Goal: Transaction & Acquisition: Purchase product/service

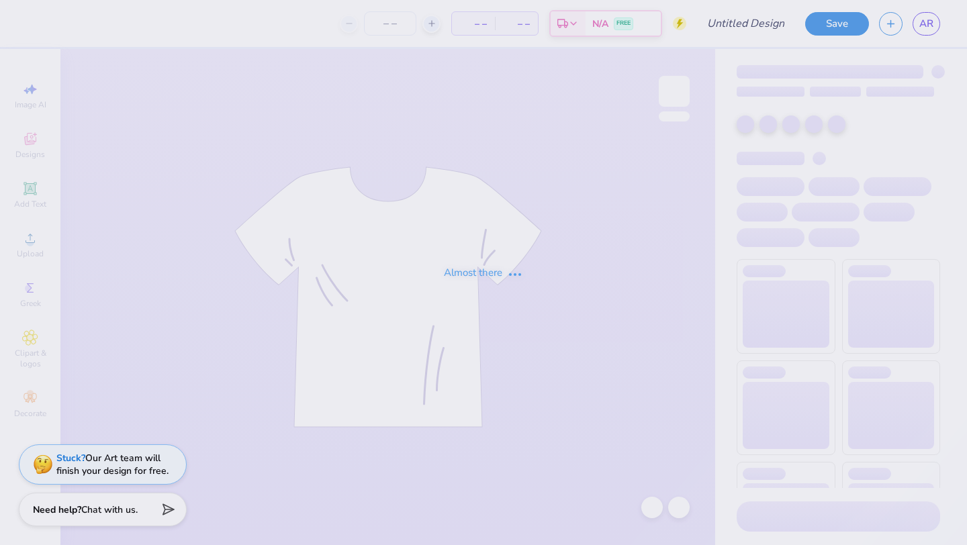
type input "mock"
type input "50"
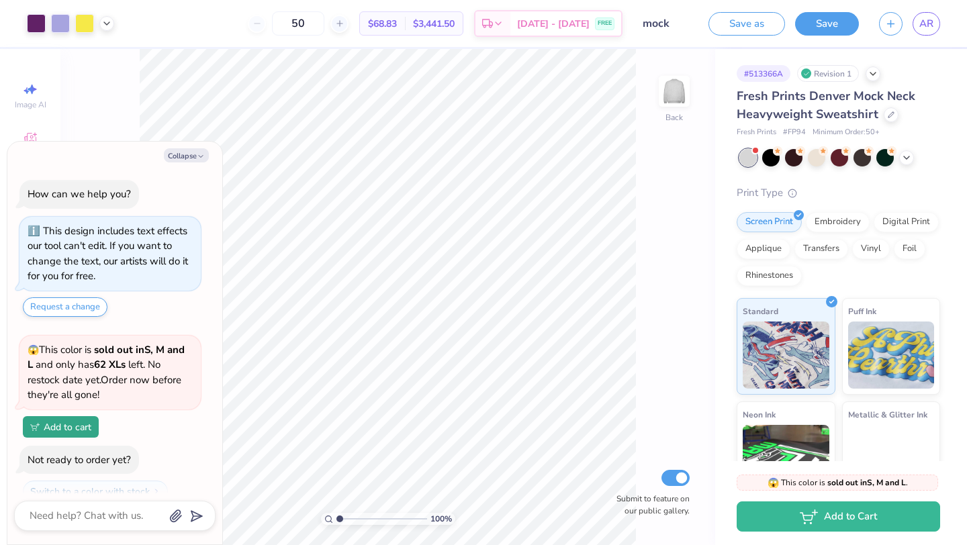
scroll to position [44, 0]
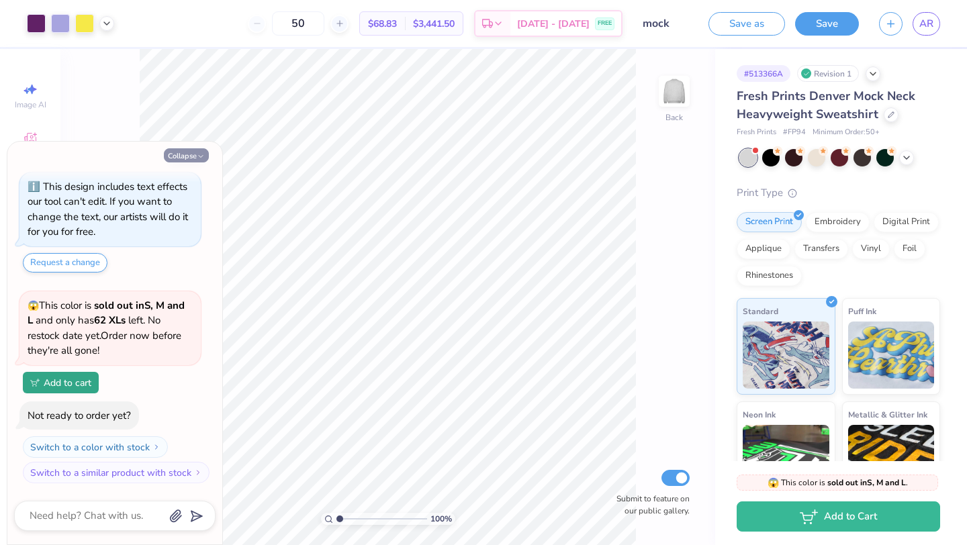
click at [194, 153] on button "Collapse" at bounding box center [186, 155] width 45 height 14
type textarea "x"
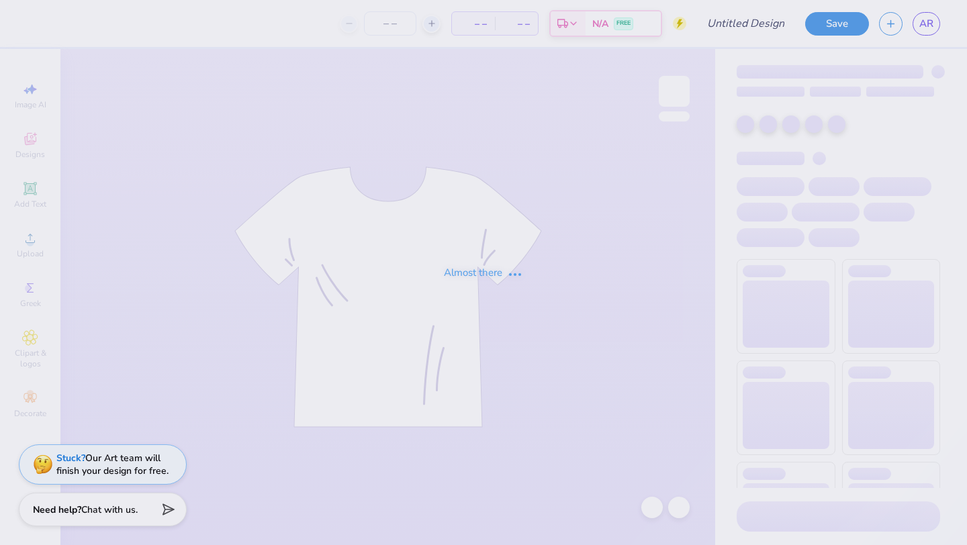
type input "amerflag"
type input "35"
type input "mock"
type input "50"
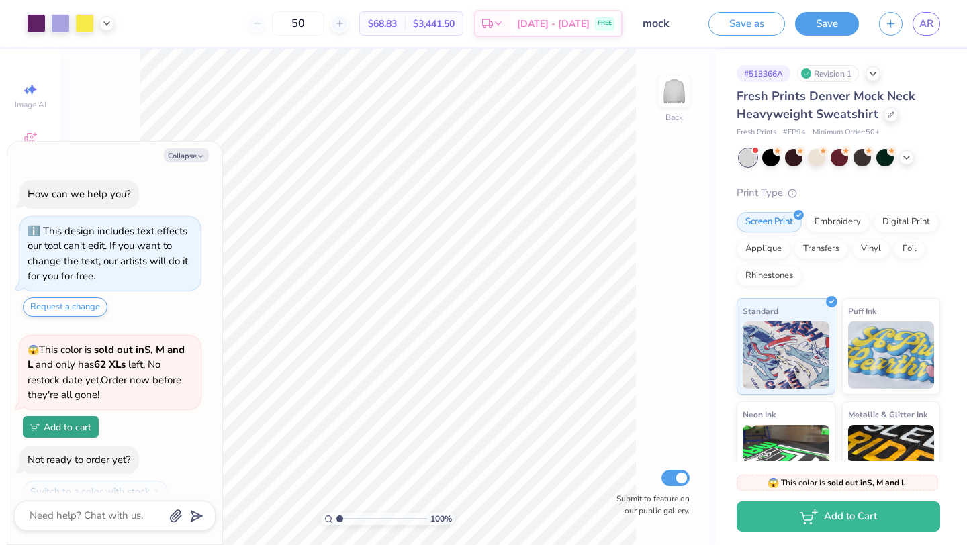
scroll to position [44, 0]
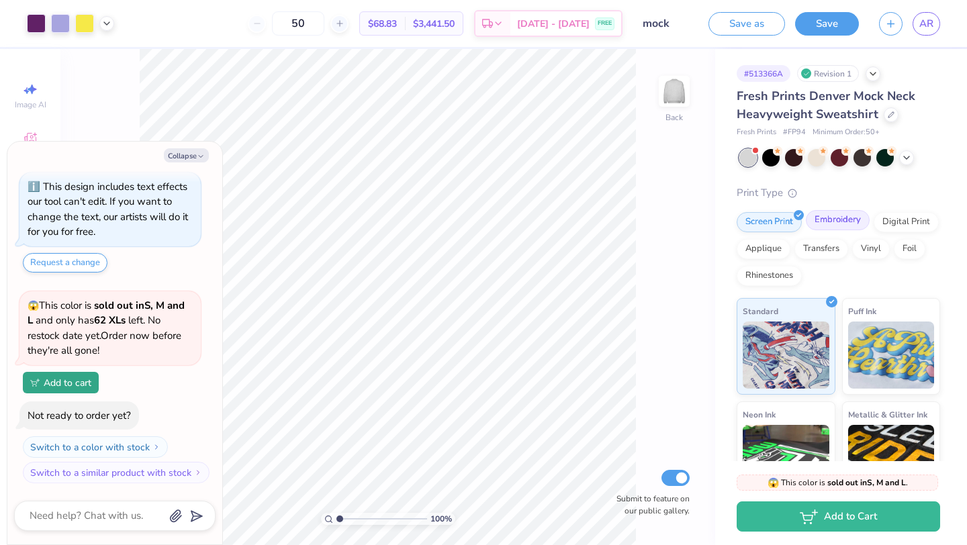
click at [849, 220] on div "Embroidery" at bounding box center [838, 220] width 64 height 20
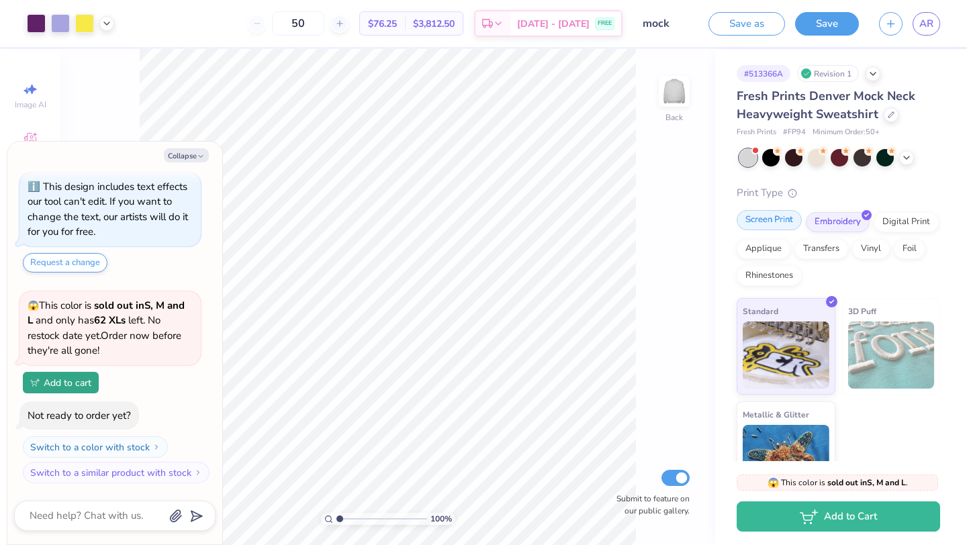
click at [785, 220] on div "Screen Print" at bounding box center [768, 220] width 65 height 20
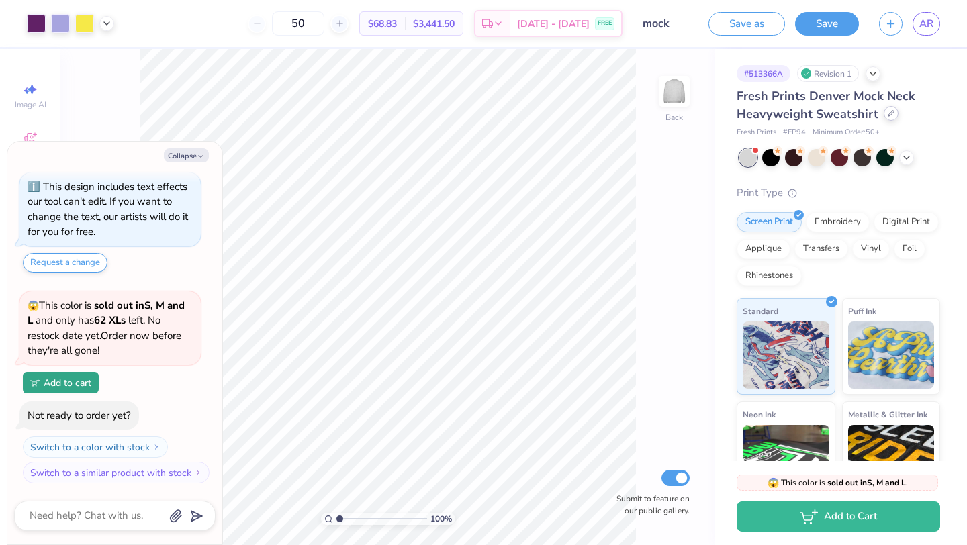
click at [889, 113] on icon at bounding box center [890, 113] width 7 height 7
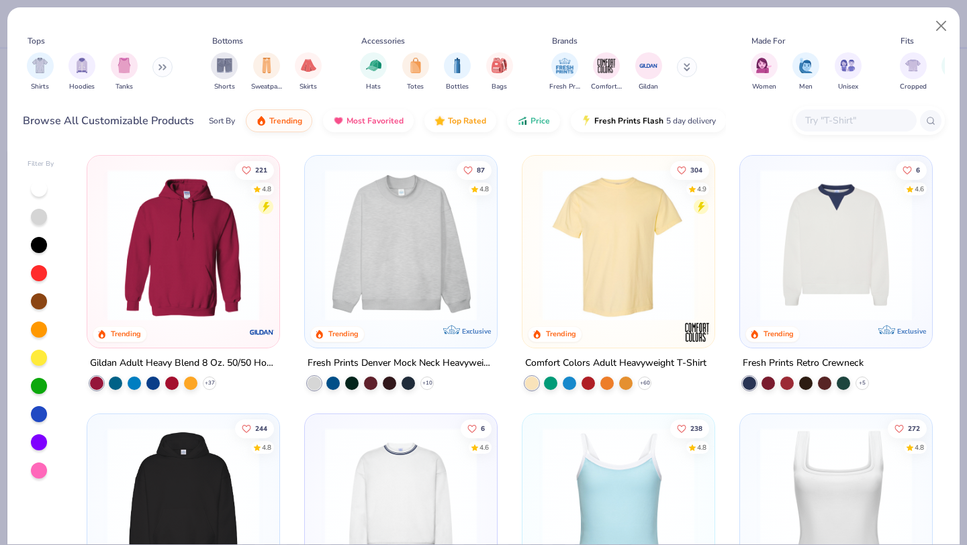
click at [158, 64] on button at bounding box center [162, 67] width 20 height 20
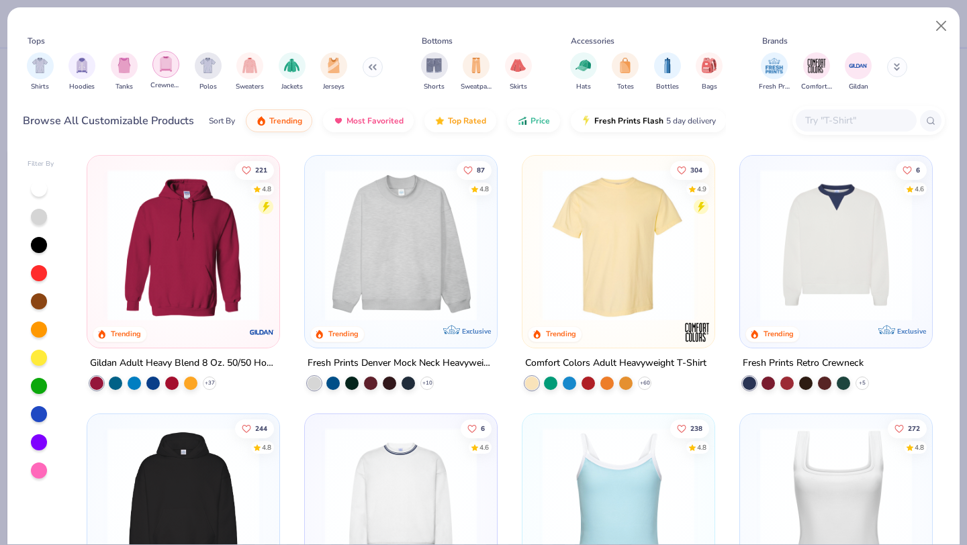
click at [167, 67] on img "filter for Crewnecks" at bounding box center [165, 63] width 15 height 15
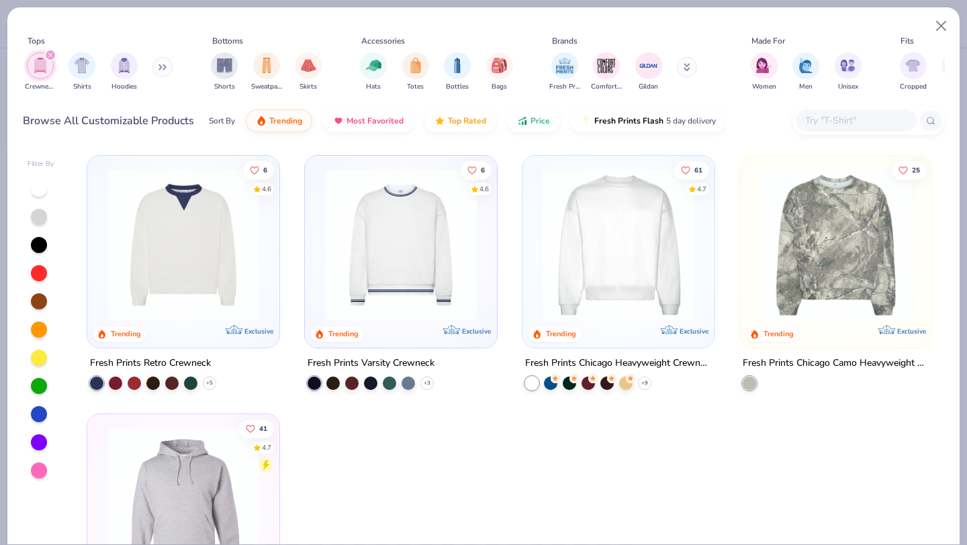
click at [50, 54] on icon "filter for Crewnecks" at bounding box center [50, 55] width 4 height 4
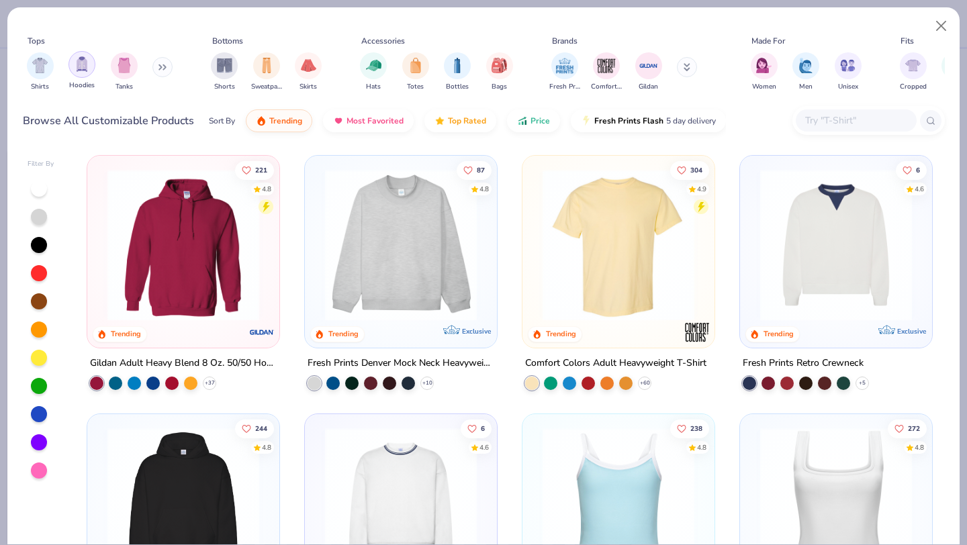
click at [82, 70] on img "filter for Hoodies" at bounding box center [82, 63] width 15 height 15
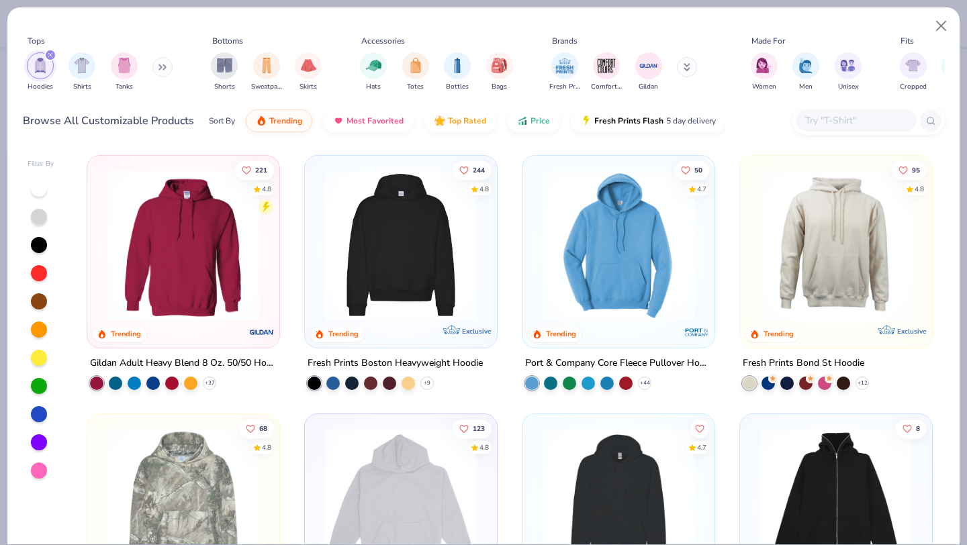
click at [184, 243] on img at bounding box center [183, 245] width 165 height 152
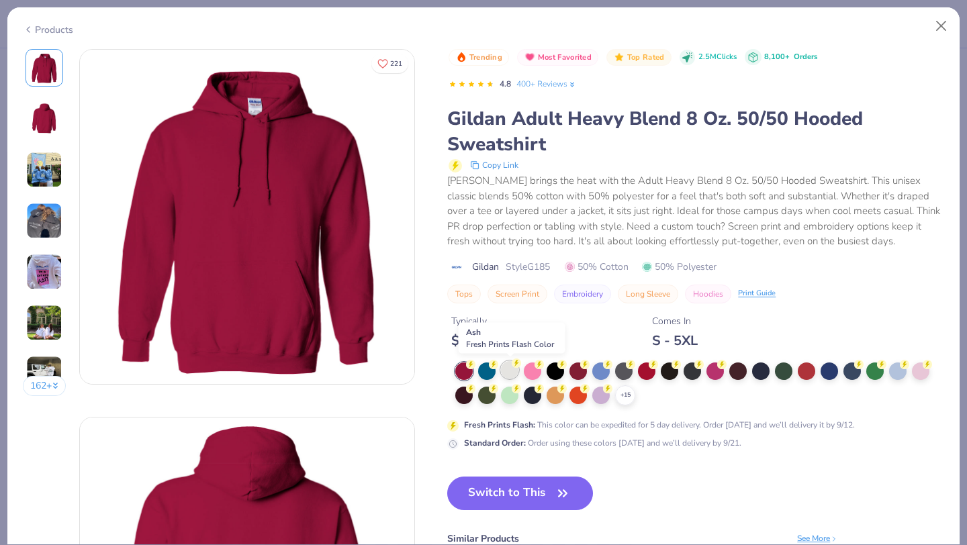
click at [511, 369] on div at bounding box center [509, 369] width 17 height 17
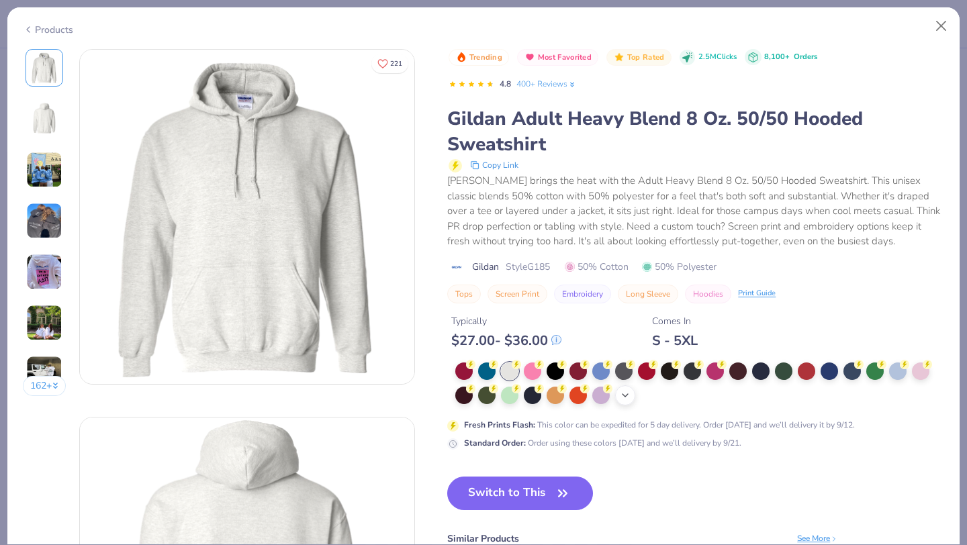
click at [627, 394] on icon at bounding box center [625, 395] width 11 height 11
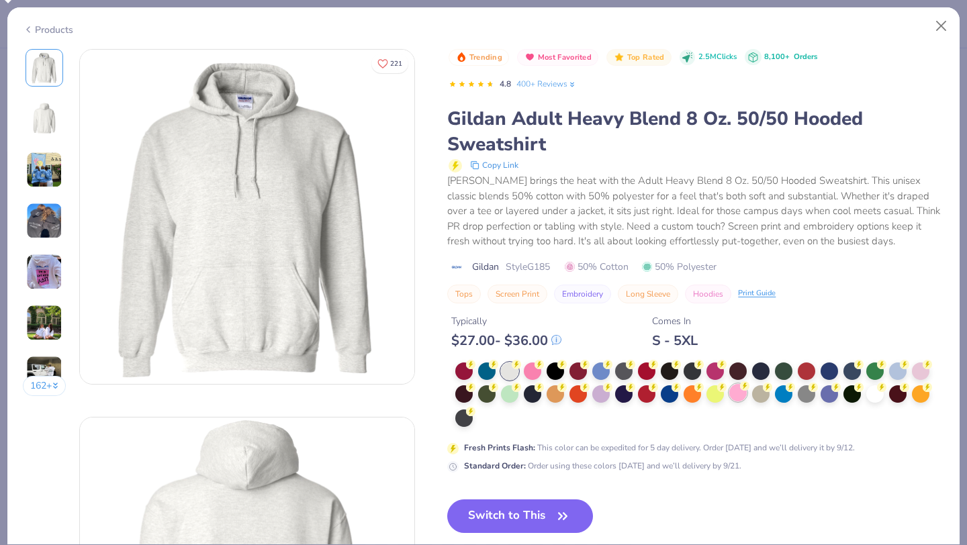
click at [738, 392] on div at bounding box center [737, 392] width 17 height 17
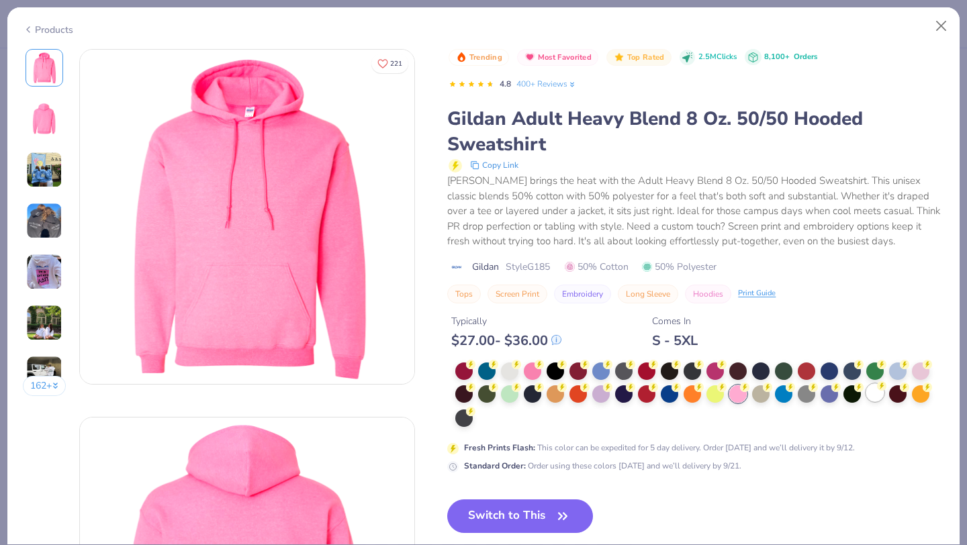
click at [872, 392] on div at bounding box center [874, 392] width 17 height 17
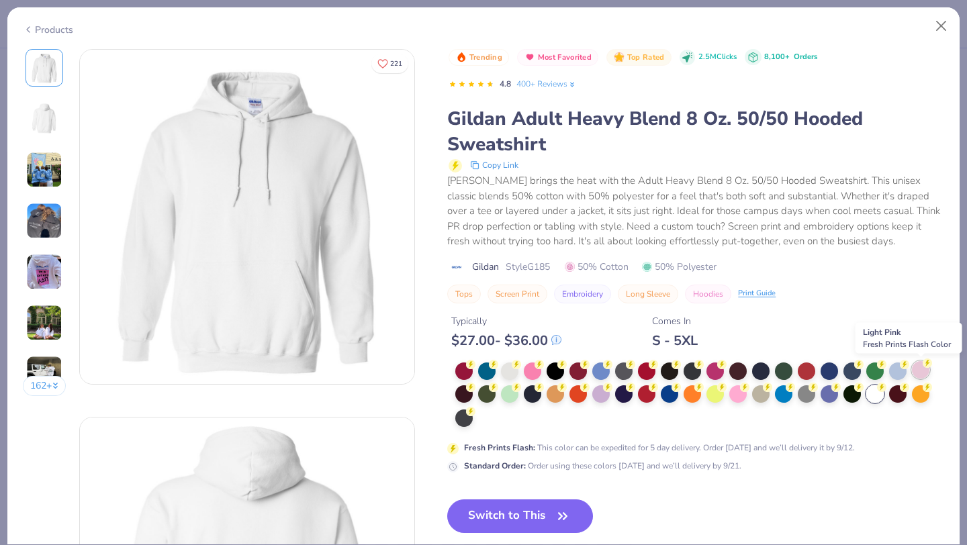
click at [922, 368] on icon at bounding box center [926, 362] width 9 height 9
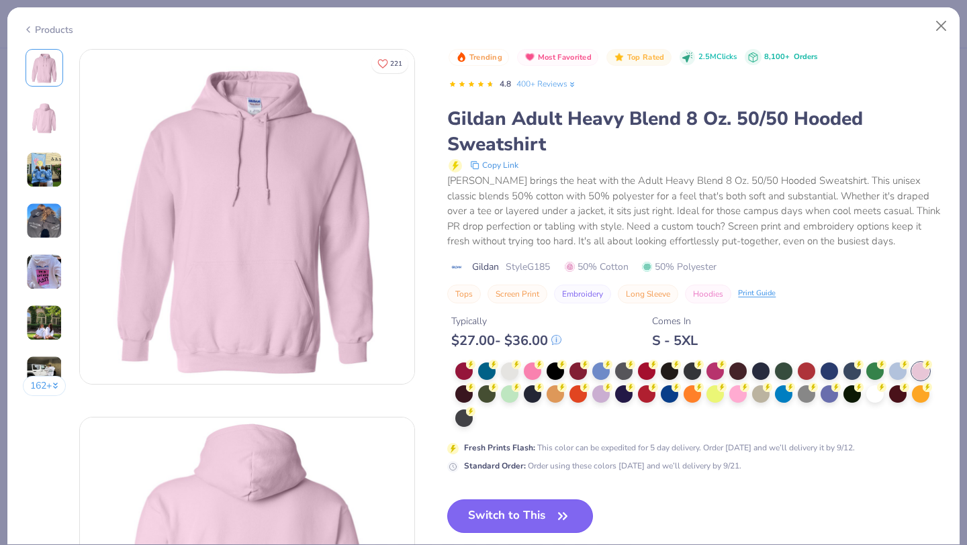
click at [512, 522] on button "Switch to This" at bounding box center [520, 516] width 146 height 34
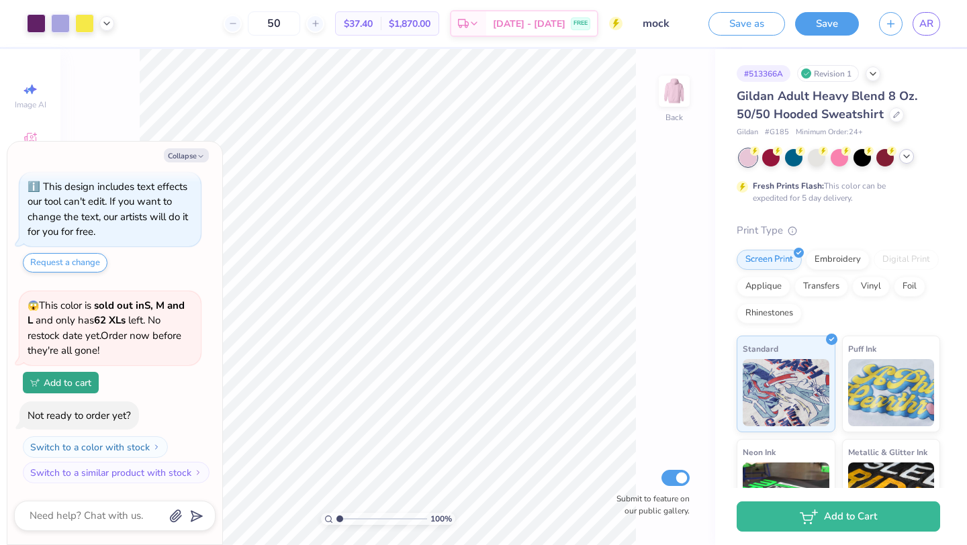
click at [903, 156] on icon at bounding box center [906, 156] width 11 height 11
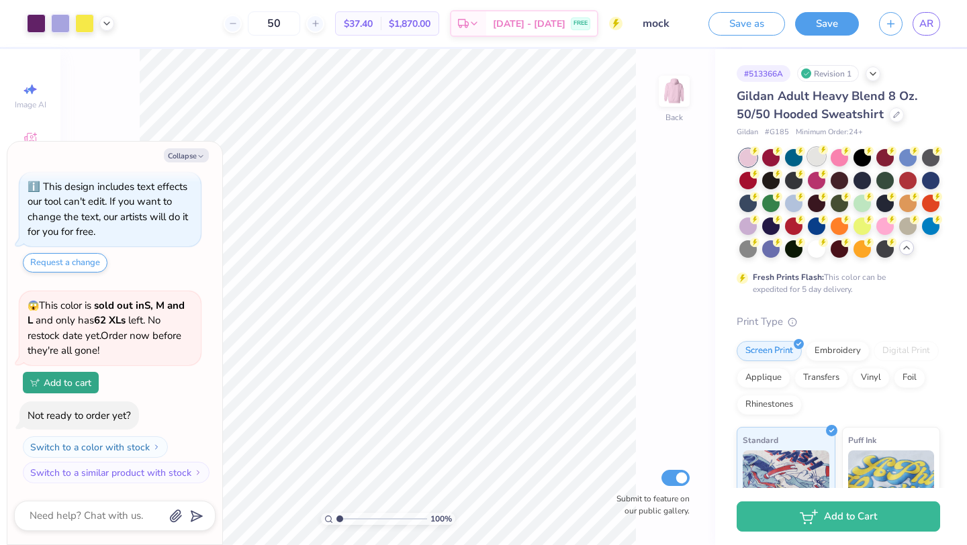
click at [818, 154] on div at bounding box center [816, 156] width 17 height 17
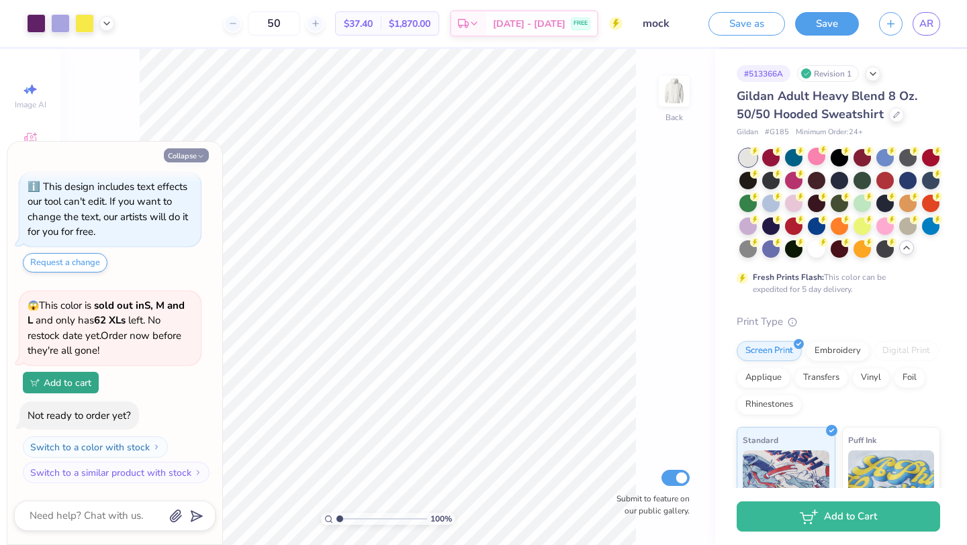
click at [191, 158] on button "Collapse" at bounding box center [186, 155] width 45 height 14
type textarea "x"
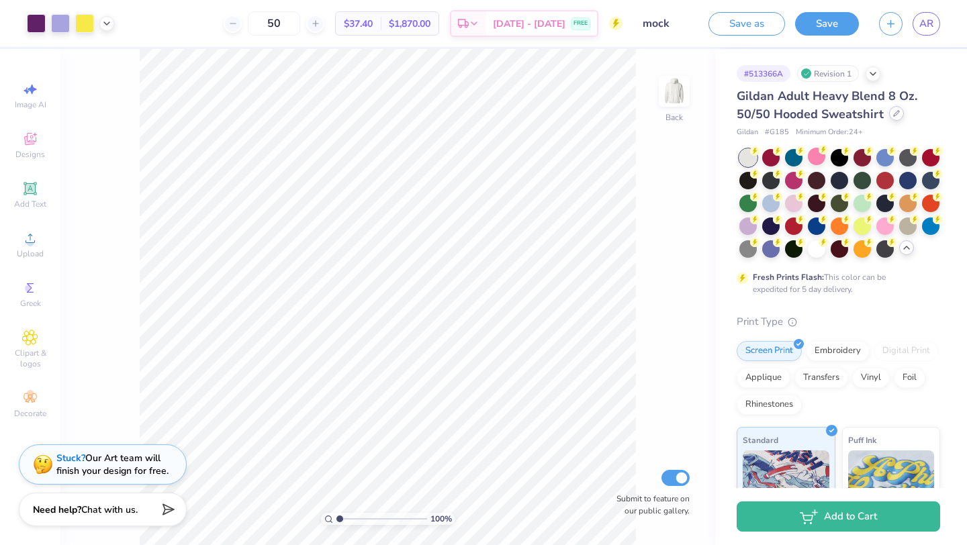
click at [893, 113] on icon at bounding box center [896, 113] width 7 height 7
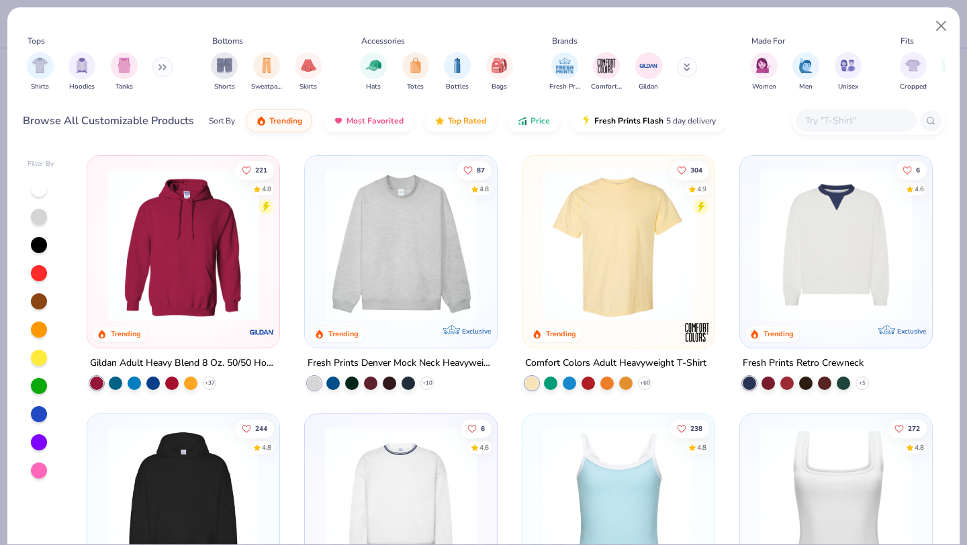
scroll to position [284, 0]
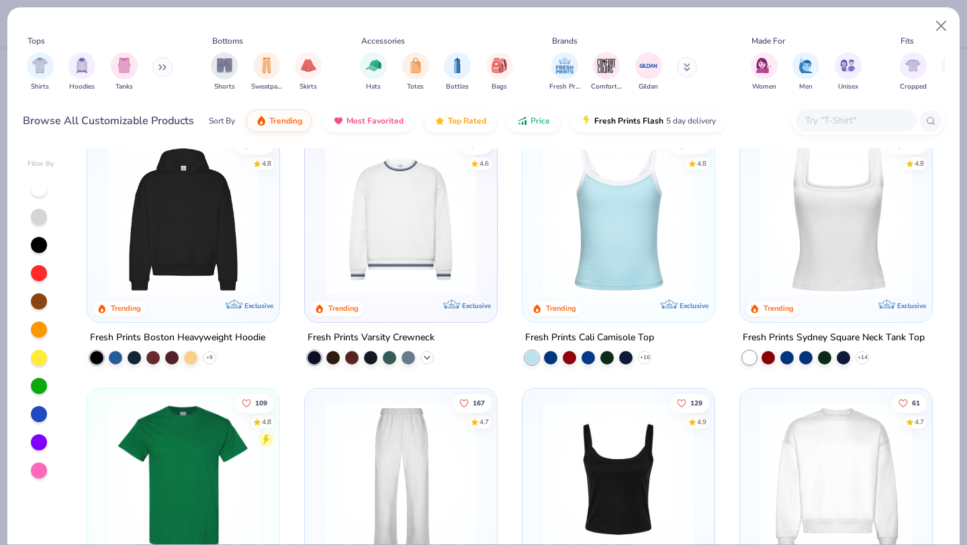
click at [428, 356] on polyline at bounding box center [426, 357] width 5 height 3
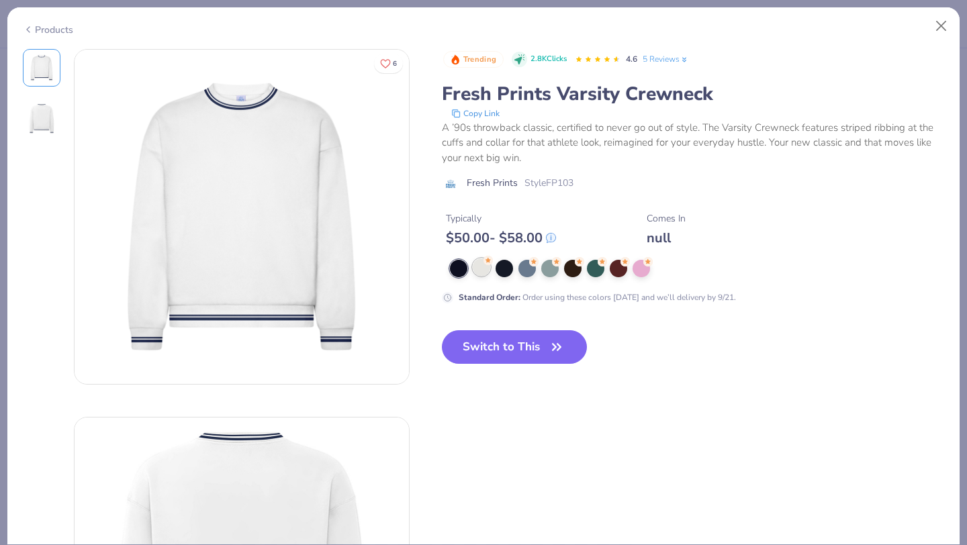
click at [481, 269] on div at bounding box center [481, 266] width 17 height 17
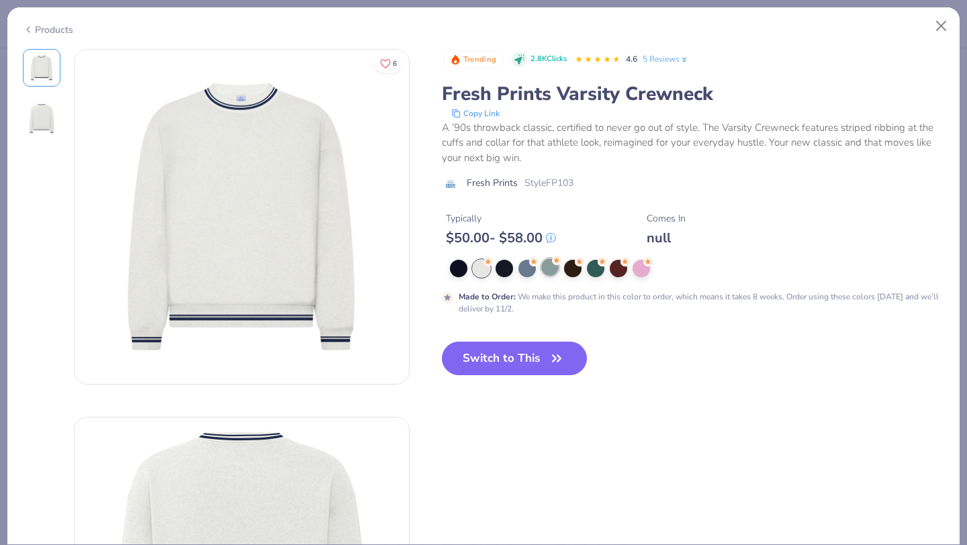
click at [547, 268] on div at bounding box center [549, 266] width 17 height 17
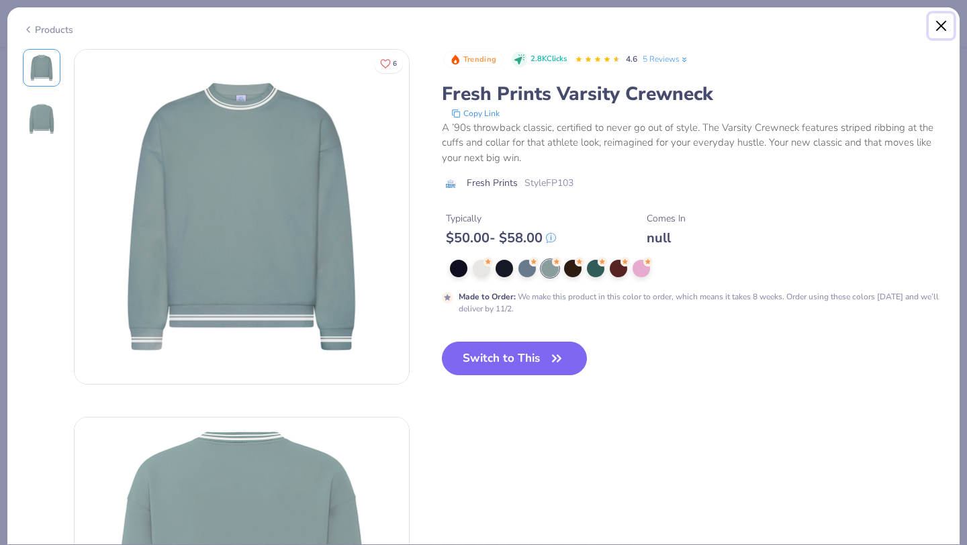
click at [936, 26] on button "Close" at bounding box center [941, 26] width 26 height 26
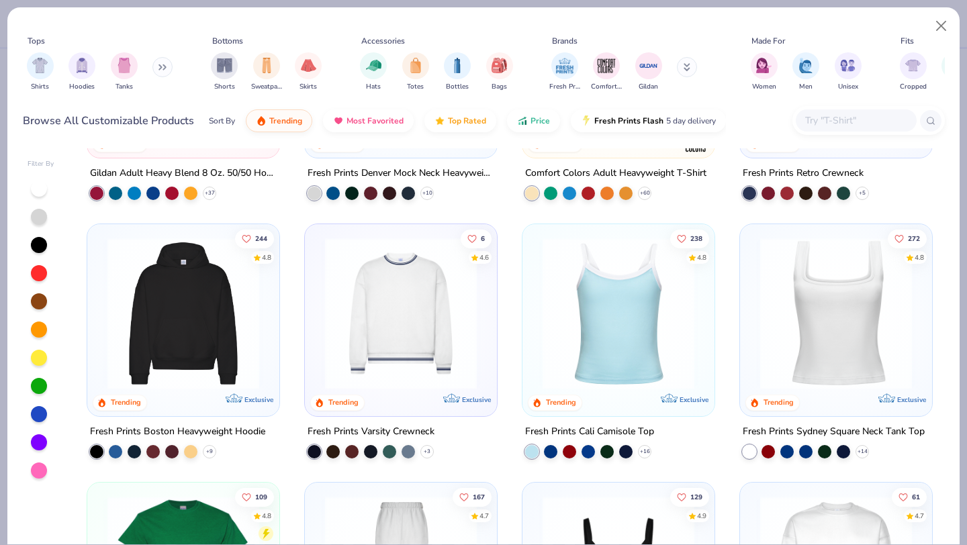
scroll to position [99, 0]
